Goal: Task Accomplishment & Management: Use online tool/utility

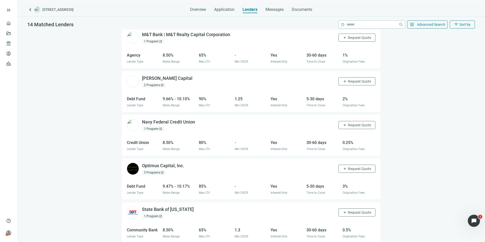
scroll to position [427, 0]
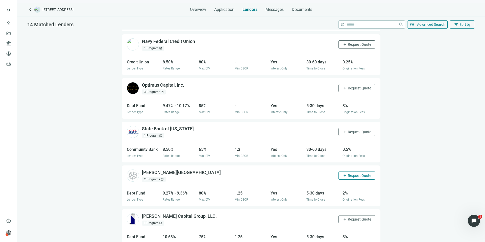
click at [353, 174] on span "Request Quote" at bounding box center [359, 176] width 23 height 4
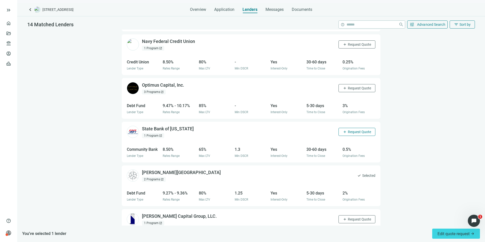
click at [349, 130] on span "Request Quote" at bounding box center [359, 132] width 23 height 4
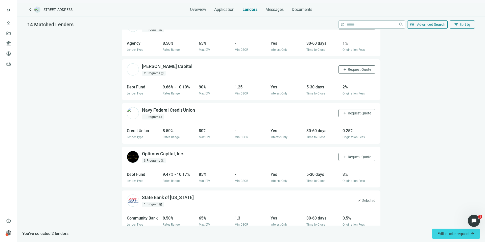
scroll to position [356, 0]
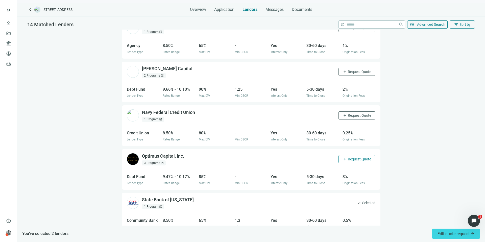
click at [352, 155] on button "add Request Quote" at bounding box center [356, 159] width 37 height 8
click at [348, 113] on span "Request Quote" at bounding box center [359, 115] width 23 height 4
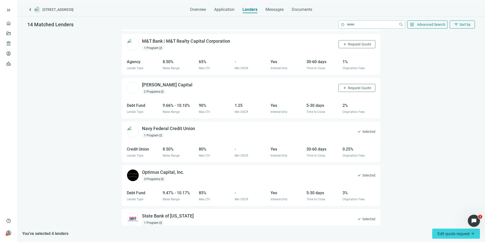
scroll to position [286, 0]
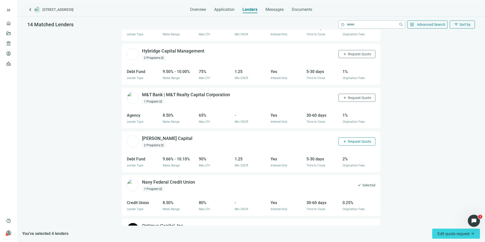
click at [351, 137] on button "add Request Quote" at bounding box center [356, 141] width 37 height 8
click at [348, 96] on span "Request Quote" at bounding box center [359, 98] width 23 height 4
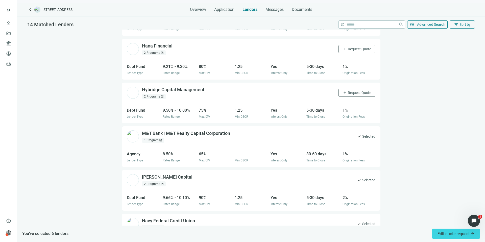
scroll to position [206, 0]
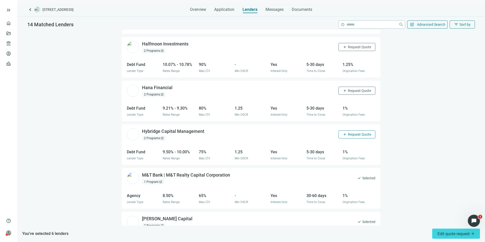
click at [354, 132] on span "Request Quote" at bounding box center [359, 134] width 23 height 4
click at [362, 175] on span "Selected" at bounding box center [368, 178] width 13 height 6
click at [350, 89] on span "Request Quote" at bounding box center [359, 91] width 23 height 4
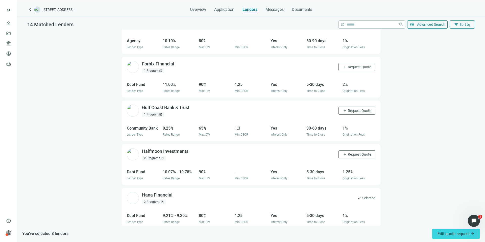
scroll to position [96, 0]
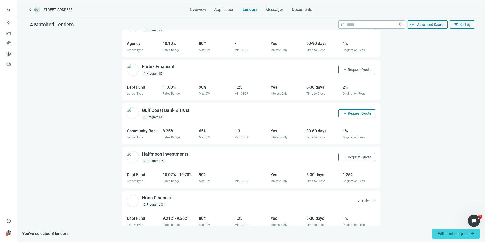
click at [349, 109] on button "add Request Quote" at bounding box center [356, 113] width 37 height 8
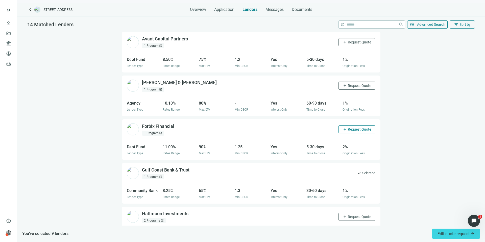
scroll to position [27, 0]
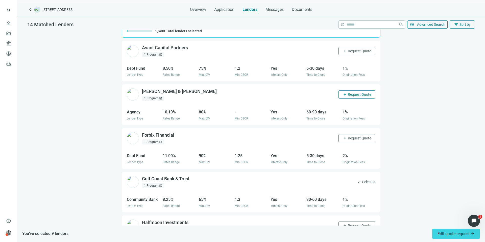
click at [350, 92] on span "Request Quote" at bounding box center [359, 94] width 23 height 4
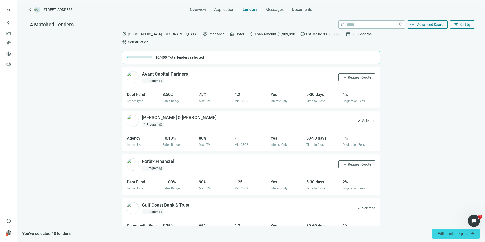
scroll to position [0, 0]
click at [348, 74] on button "add Request Quote" at bounding box center [356, 78] width 37 height 8
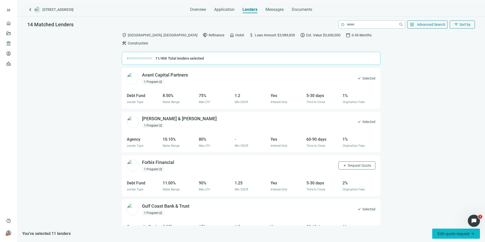
click at [453, 236] on button "Edit quote request arrow_forward" at bounding box center [456, 234] width 48 height 10
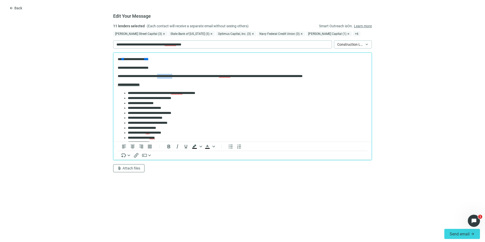
drag, startPoint x: 189, startPoint y: 76, endPoint x: 170, endPoint y: 75, distance: 18.5
click at [170, 75] on p "**********" at bounding box center [241, 76] width 246 height 5
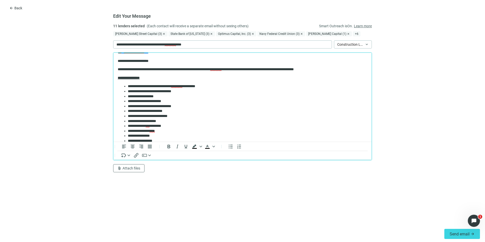
scroll to position [12, 0]
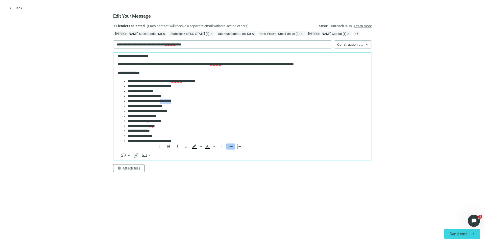
drag, startPoint x: 188, startPoint y: 101, endPoint x: 171, endPoint y: 101, distance: 17.4
click at [171, 101] on li "**********" at bounding box center [246, 101] width 236 height 5
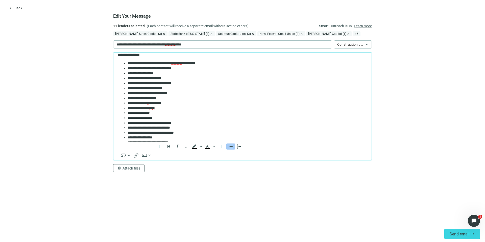
scroll to position [24, 0]
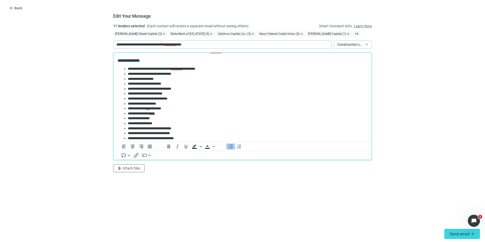
click at [162, 118] on li "**********" at bounding box center [246, 118] width 236 height 5
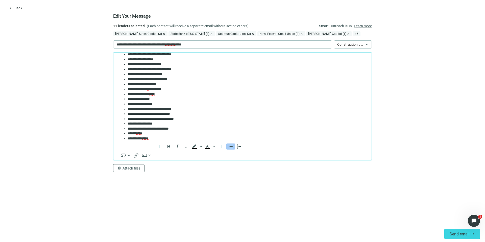
scroll to position [47, 0]
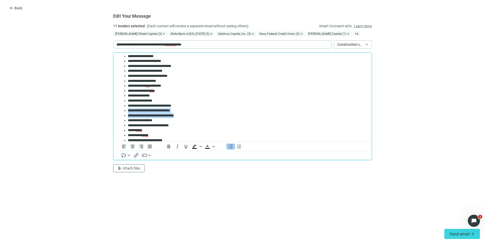
drag, startPoint x: 200, startPoint y: 115, endPoint x: 122, endPoint y: 110, distance: 77.7
click at [122, 110] on ul "**********" at bounding box center [243, 96] width 250 height 104
click at [180, 128] on li "**********" at bounding box center [246, 130] width 236 height 5
click at [201, 136] on li "**********" at bounding box center [246, 135] width 236 height 5
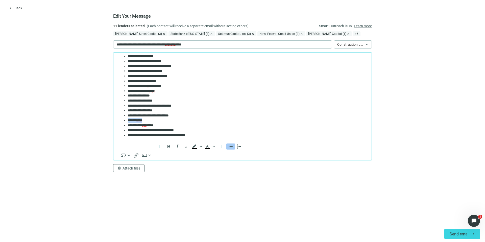
drag, startPoint x: 157, startPoint y: 120, endPoint x: 118, endPoint y: 120, distance: 38.9
click at [118, 120] on ul "**********" at bounding box center [243, 91] width 250 height 94
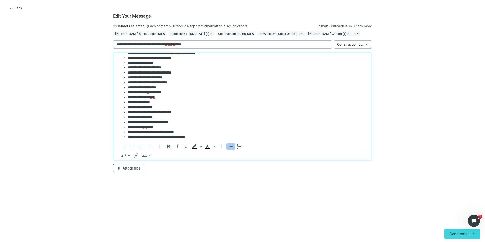
click at [165, 97] on li "**********" at bounding box center [246, 97] width 236 height 5
click at [162, 77] on li "**********" at bounding box center [246, 77] width 236 height 5
click at [167, 98] on li "**********" at bounding box center [246, 97] width 236 height 5
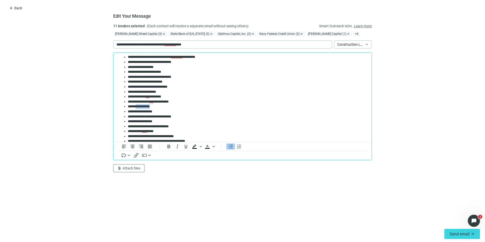
drag, startPoint x: 157, startPoint y: 106, endPoint x: 138, endPoint y: 105, distance: 19.7
click at [138, 105] on li "**********" at bounding box center [246, 106] width 236 height 5
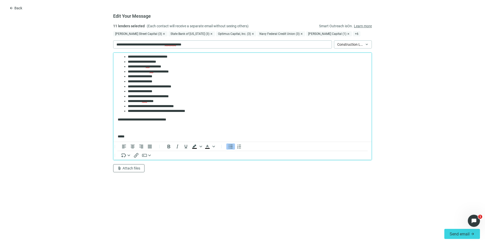
scroll to position [69, 0]
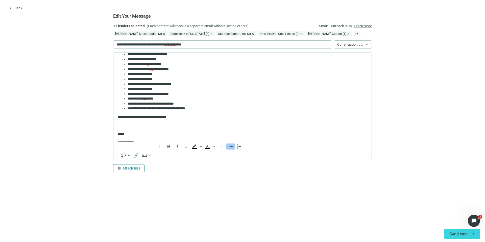
click at [128, 168] on span "Attach files" at bounding box center [131, 168] width 18 height 4
click at [143, 147] on span "Сhoose from deal documents" at bounding box center [140, 149] width 46 height 4
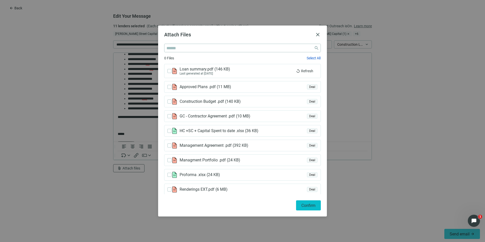
click at [314, 203] on span "Confirm" at bounding box center [308, 205] width 14 height 5
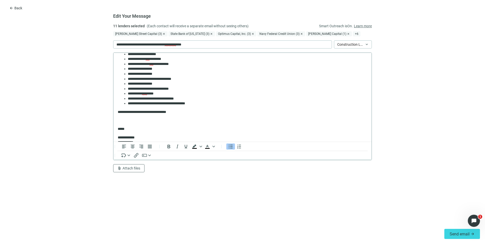
scroll to position [106, 0]
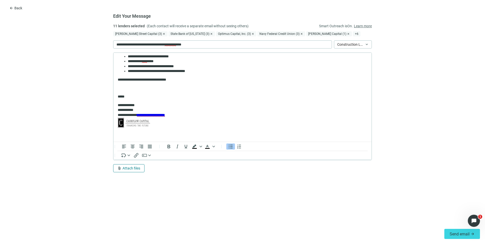
click at [137, 169] on span "Attach files" at bounding box center [131, 168] width 18 height 4
click at [148, 149] on span "Сhoose from deal documents" at bounding box center [140, 149] width 46 height 4
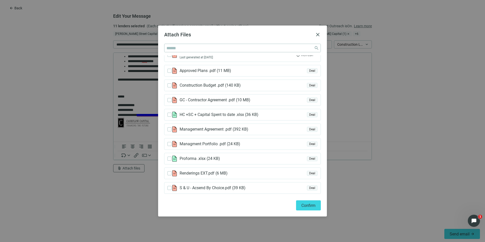
scroll to position [0, 0]
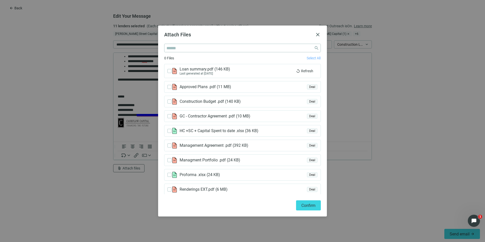
click at [307, 60] on span "Select All" at bounding box center [314, 58] width 14 height 4
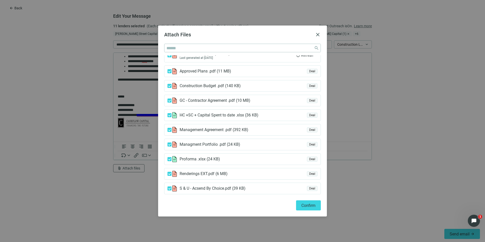
scroll to position [45, 0]
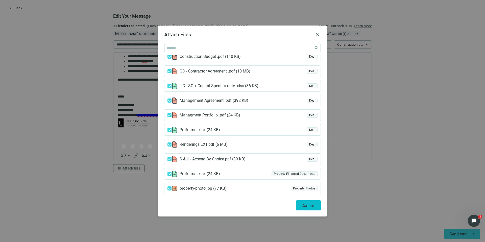
click at [312, 207] on span "Confirm" at bounding box center [308, 205] width 14 height 5
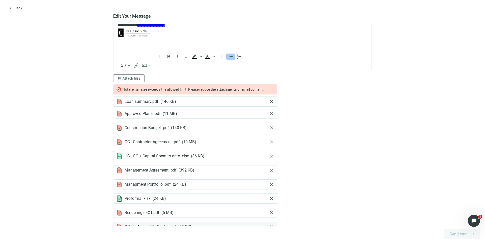
scroll to position [126, 0]
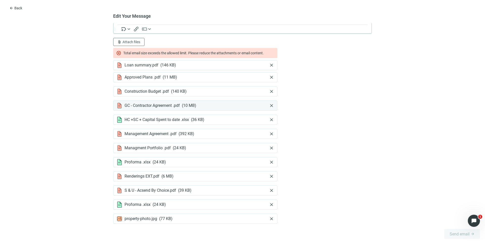
click at [270, 105] on span "close" at bounding box center [271, 105] width 5 height 5
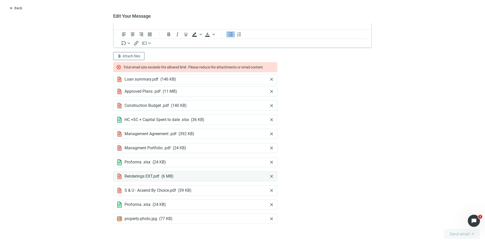
click at [269, 177] on span "close" at bounding box center [271, 176] width 5 height 5
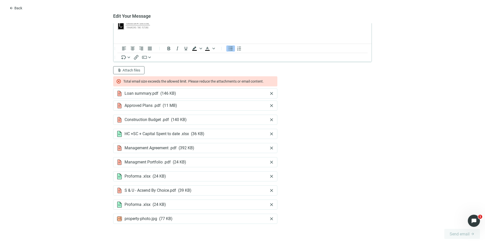
scroll to position [98, 0]
click at [269, 92] on span "close" at bounding box center [271, 93] width 5 height 5
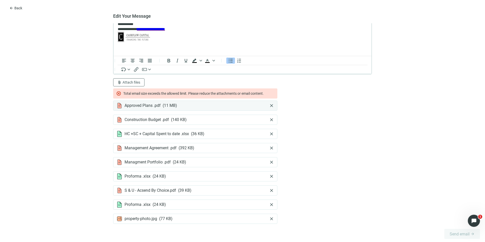
click at [270, 106] on span "close" at bounding box center [271, 105] width 5 height 5
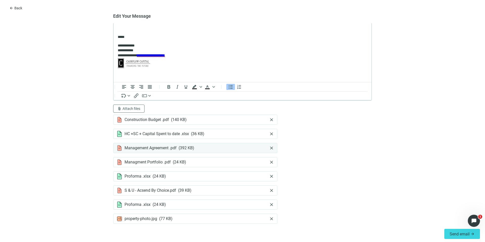
click at [269, 149] on span "close" at bounding box center [271, 147] width 5 height 5
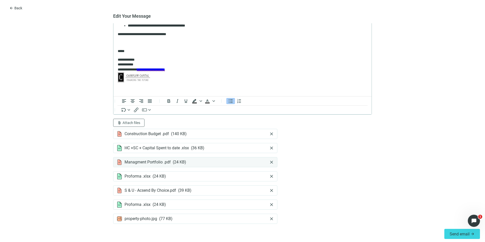
click at [270, 162] on span "close" at bounding box center [271, 162] width 5 height 5
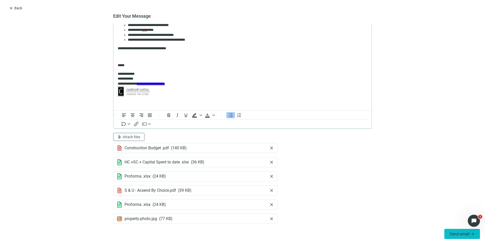
click at [456, 234] on span "Send email" at bounding box center [460, 234] width 20 height 5
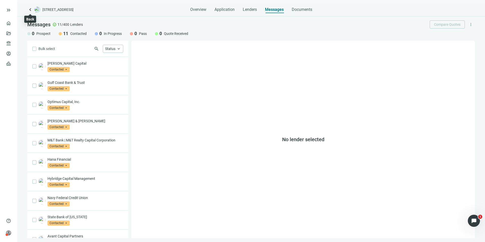
click at [29, 10] on span "keyboard_arrow_left" at bounding box center [30, 10] width 6 height 6
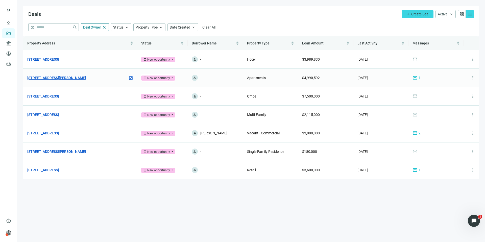
click at [67, 76] on link "[STREET_ADDRESS][PERSON_NAME]" at bounding box center [56, 78] width 59 height 6
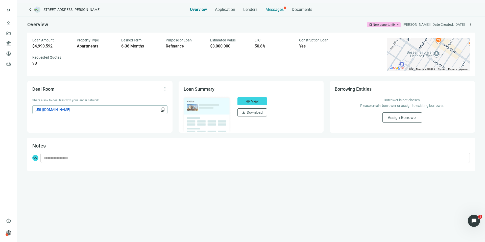
click at [276, 10] on span "Messages" at bounding box center [274, 9] width 18 height 5
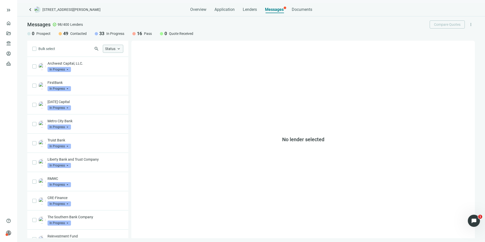
click at [112, 46] on span "Status" at bounding box center [110, 48] width 10 height 5
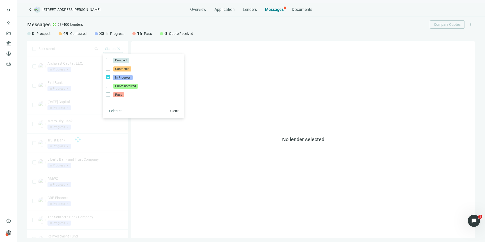
click at [88, 45] on div "Bulk select search Status close Prospect Only Contacted Only In Progress Only Q…" at bounding box center [77, 140] width 101 height 198
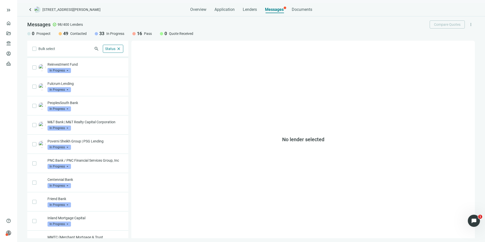
scroll to position [228, 0]
